Goal: Transaction & Acquisition: Purchase product/service

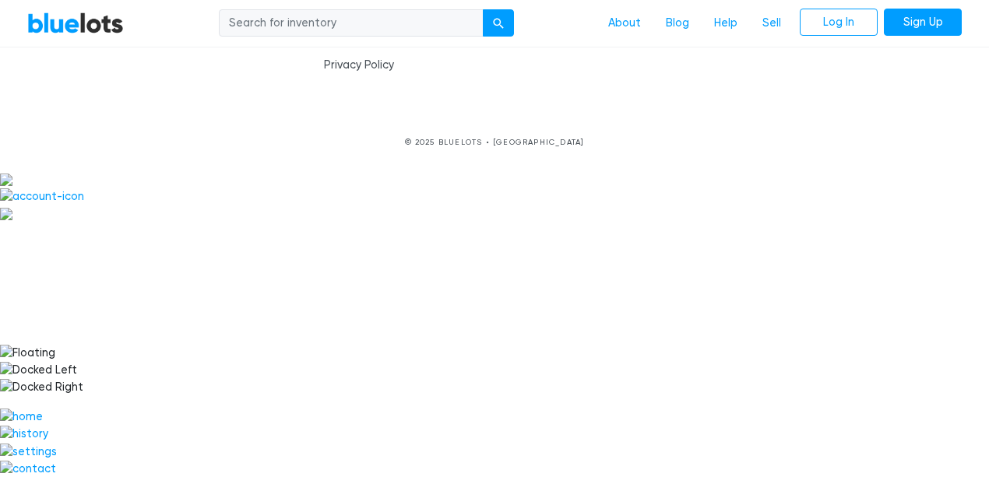
scroll to position [7369, 0]
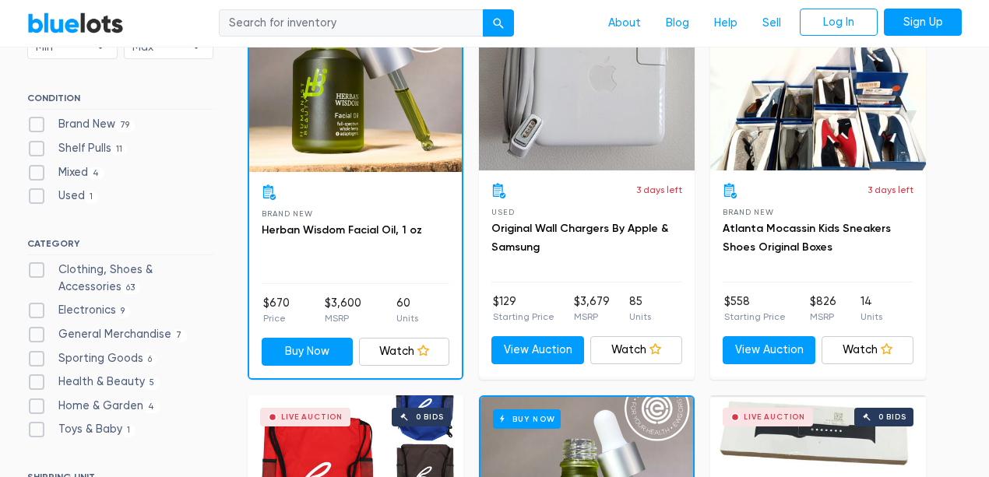
scroll to position [156, 0]
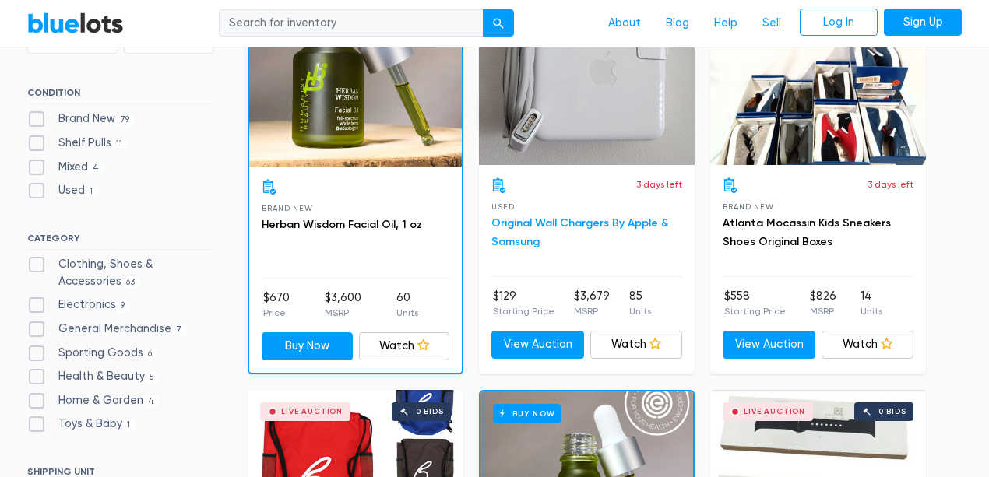
click at [557, 248] on link "Original Wall Chargers By Apple & Samsung" at bounding box center [579, 232] width 177 height 32
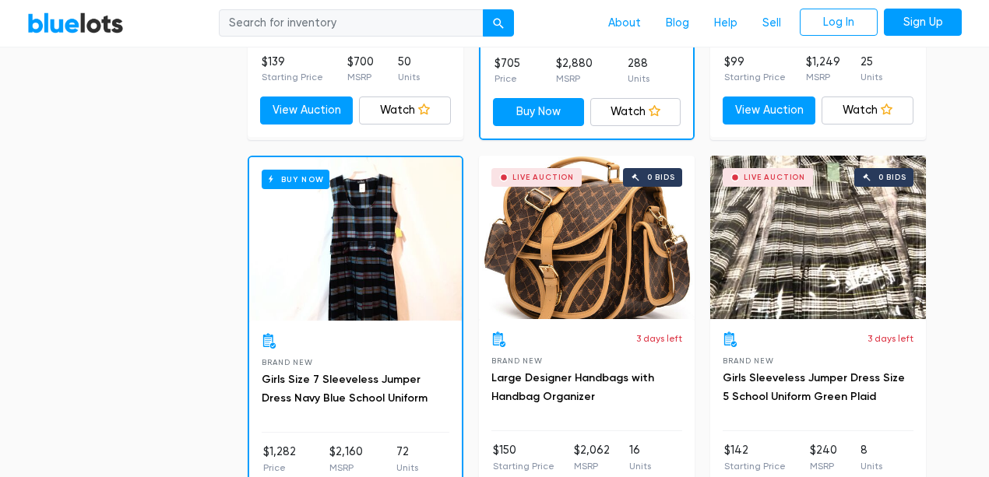
scroll to position [518, 0]
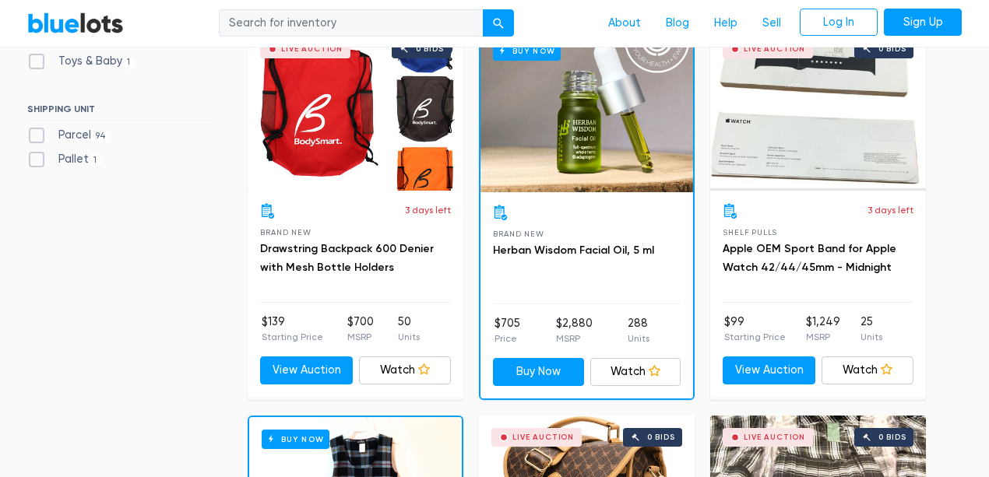
click at [37, 168] on label "Pallet 1" at bounding box center [64, 159] width 75 height 17
click at [37, 161] on input "Pallet 1" at bounding box center [32, 156] width 10 height 10
checkbox input "true"
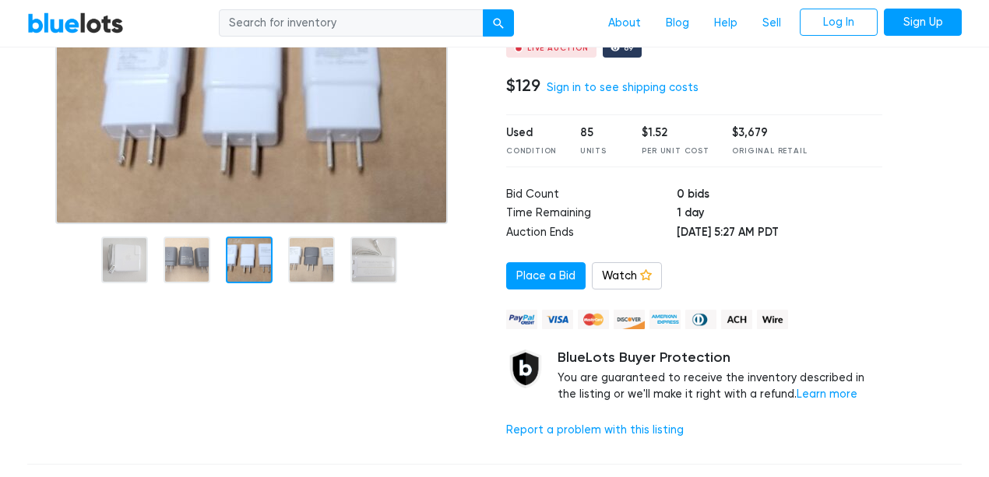
scroll to position [104, 0]
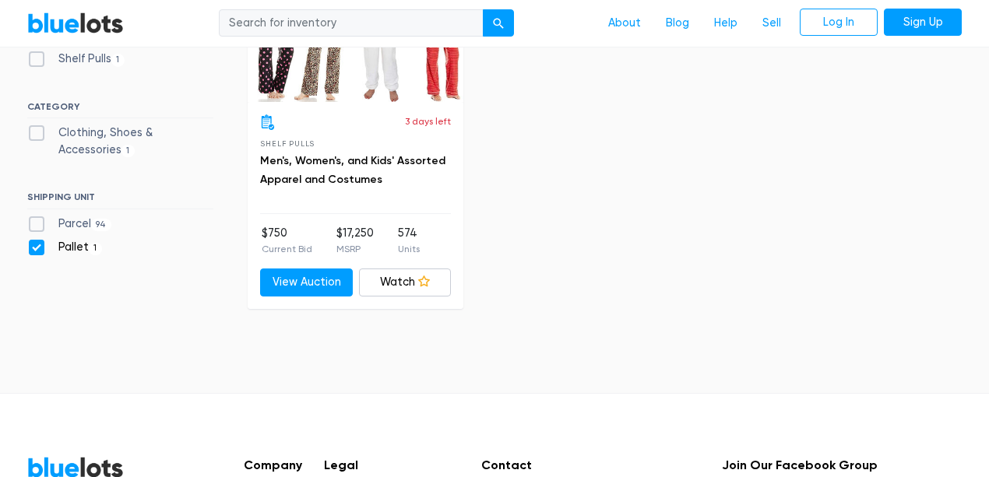
scroll to position [453, 0]
